Goal: Information Seeking & Learning: Learn about a topic

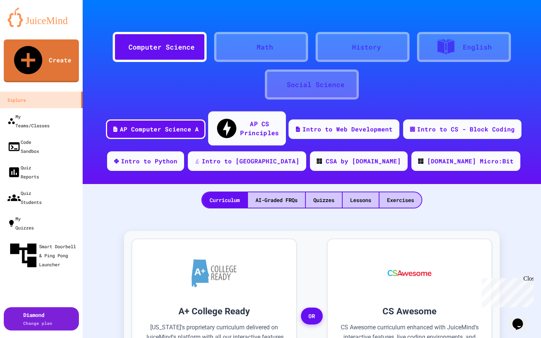
click at [246, 123] on div "AP CS Principles" at bounding box center [259, 128] width 39 height 18
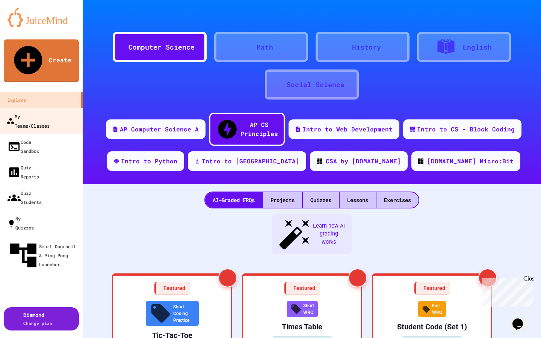
click at [50, 112] on div "My Teams/Classes" at bounding box center [27, 121] width 43 height 18
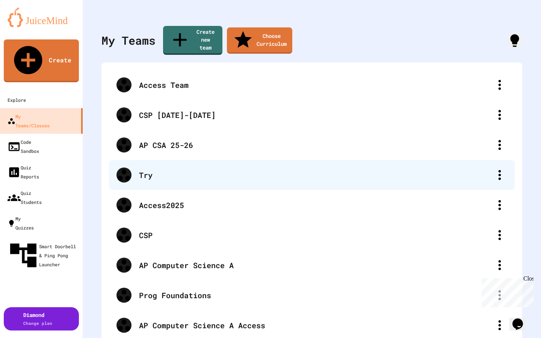
scroll to position [6, 0]
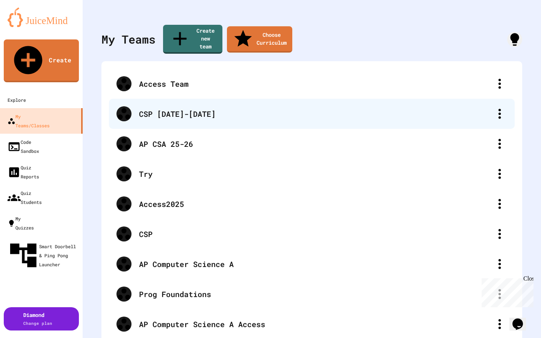
click at [235, 108] on div "CSP [DATE]-[DATE]" at bounding box center [315, 113] width 353 height 11
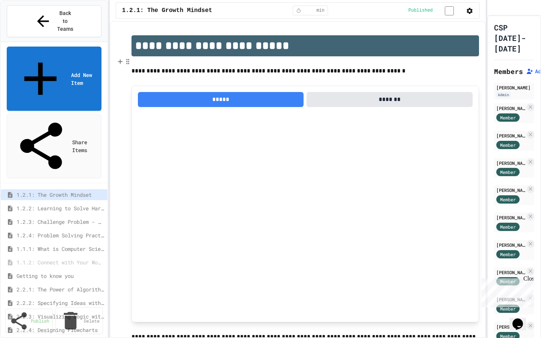
click at [54, 218] on span "1.2.3: Challenge Problem - The Bridge" at bounding box center [59, 222] width 85 height 8
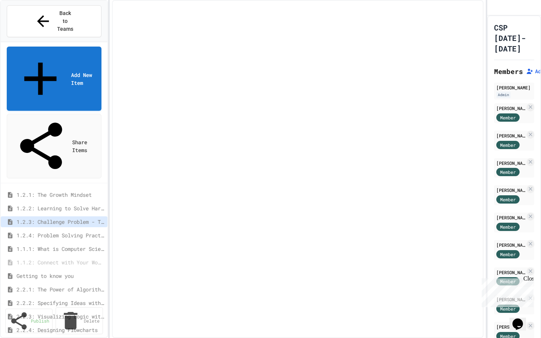
click at [50, 205] on span "1.2.2: Learning to Solve Hard Problems" at bounding box center [61, 209] width 88 height 8
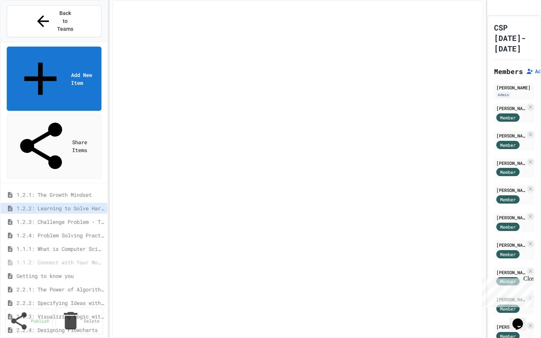
select select "***"
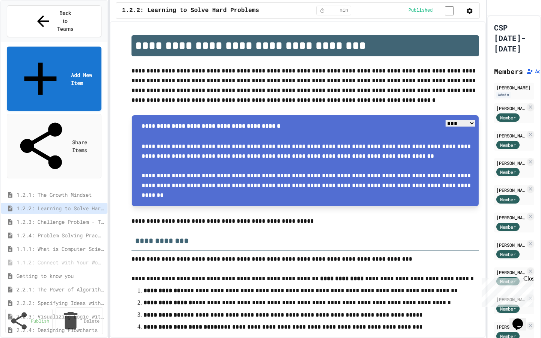
click at [61, 232] on span "1.2.4: Problem Solving Practice" at bounding box center [59, 236] width 85 height 8
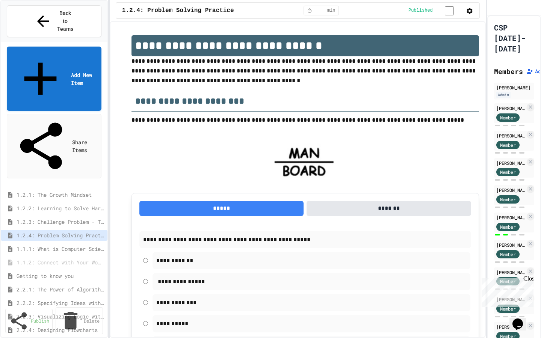
click at [68, 298] on div "2.2.2: Specifying Ideas with Pseudocode" at bounding box center [54, 305] width 107 height 14
click at [68, 299] on span "2.2.2: Specifying Ideas with Pseudocode" at bounding box center [59, 303] width 85 height 8
